Goal: Entertainment & Leisure: Consume media (video, audio)

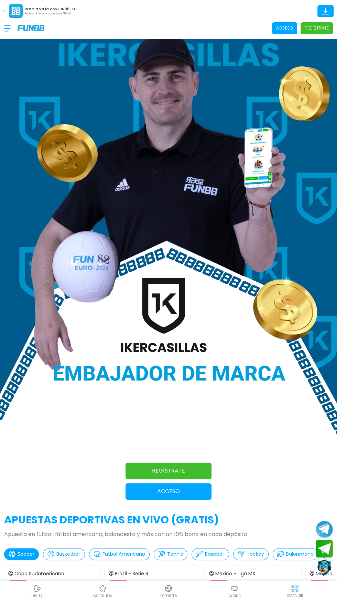
click at [283, 27] on p "Acceso" at bounding box center [284, 28] width 17 height 6
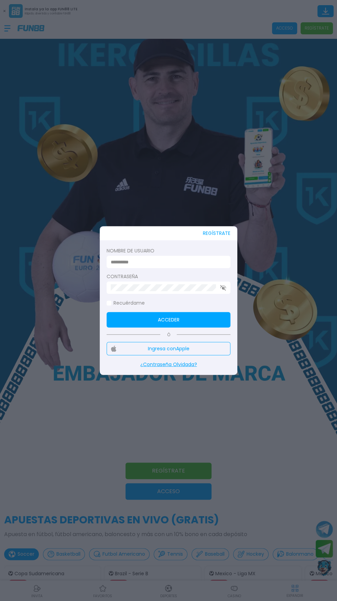
click at [206, 265] on input at bounding box center [166, 261] width 111 height 7
type input "******"
click button "Acceder" at bounding box center [169, 319] width 124 height 15
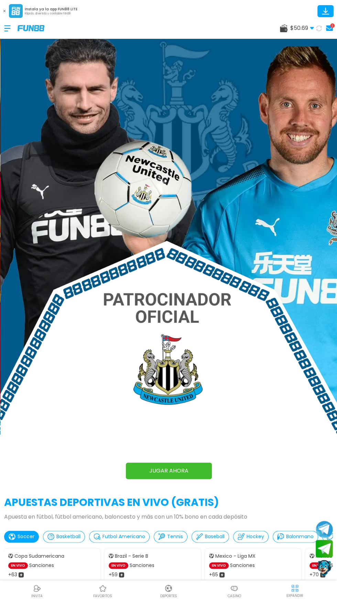
click at [8, 15] on button at bounding box center [4, 11] width 9 height 9
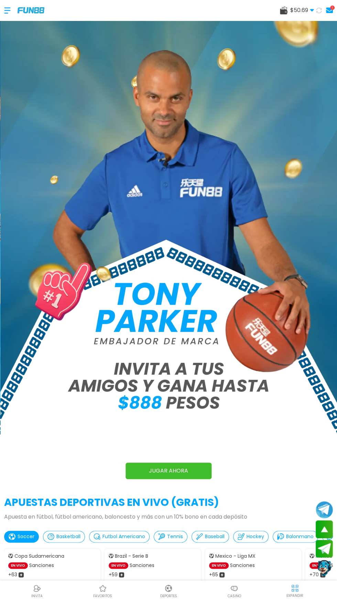
scroll to position [501, 0]
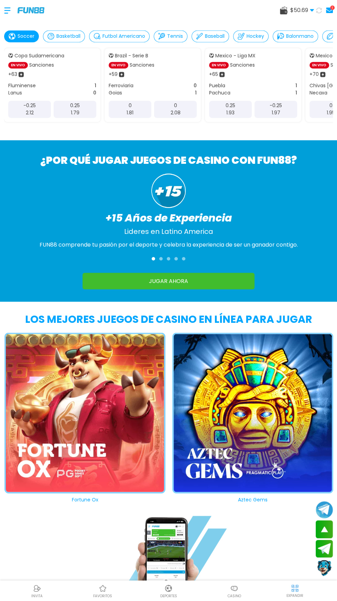
click at [233, 593] on img at bounding box center [234, 588] width 8 height 8
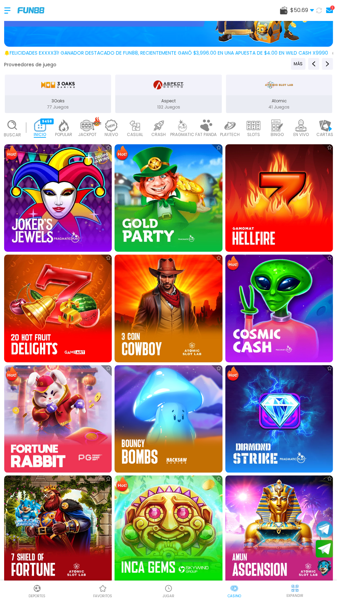
scroll to position [123, 0]
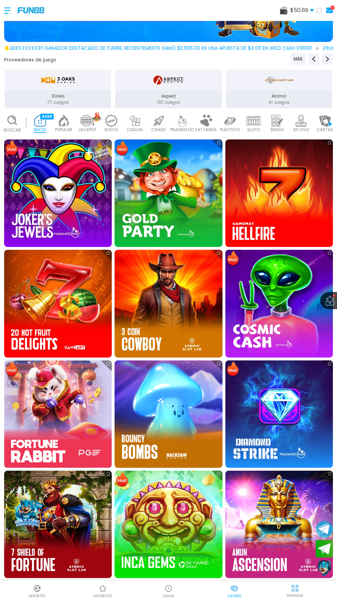
click at [167, 511] on img at bounding box center [168, 525] width 108 height 108
